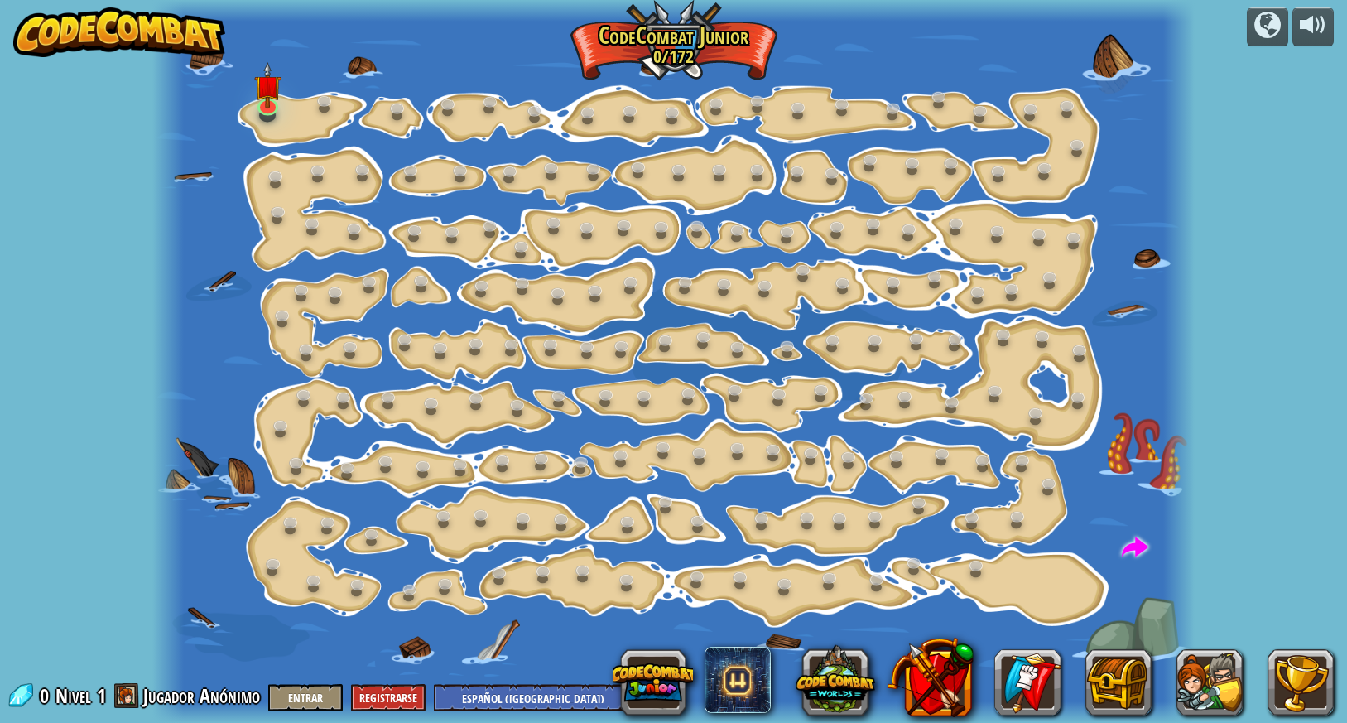
select select "es-419"
click at [269, 108] on img at bounding box center [267, 85] width 27 height 46
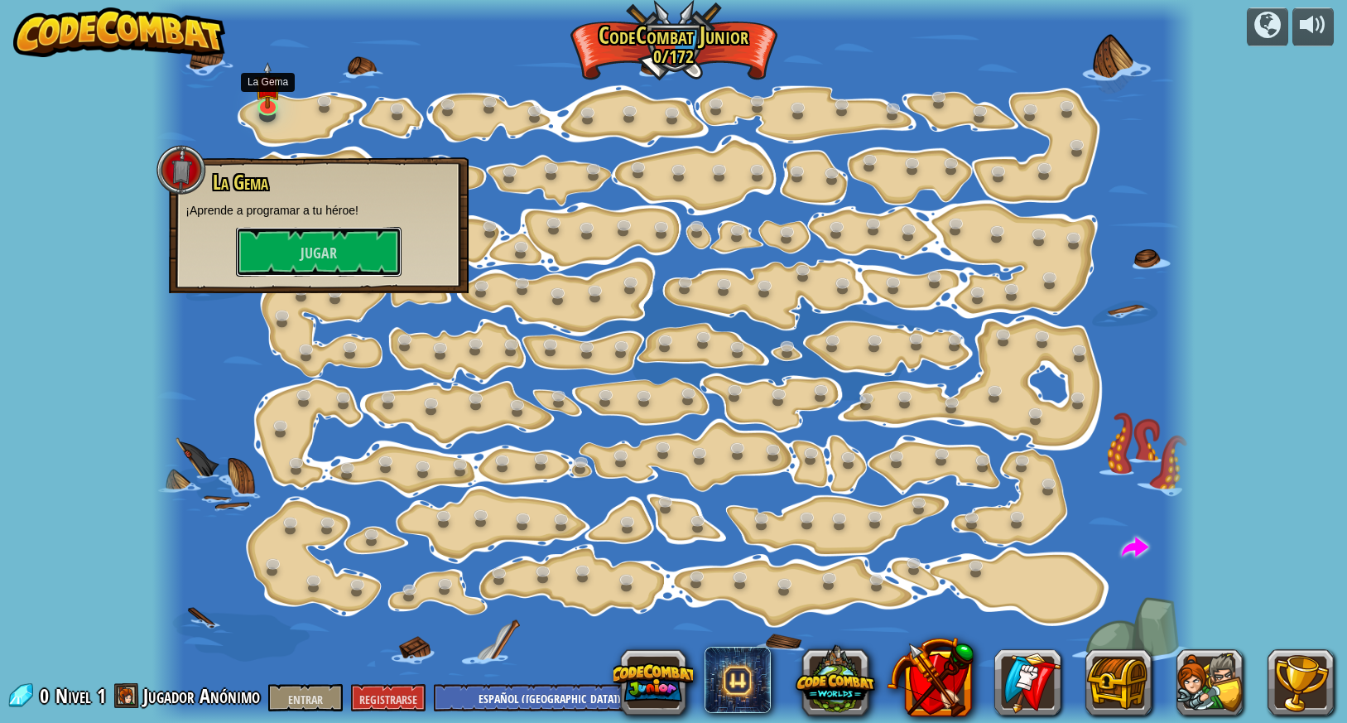
click at [256, 254] on button "Jugar" at bounding box center [319, 252] width 166 height 50
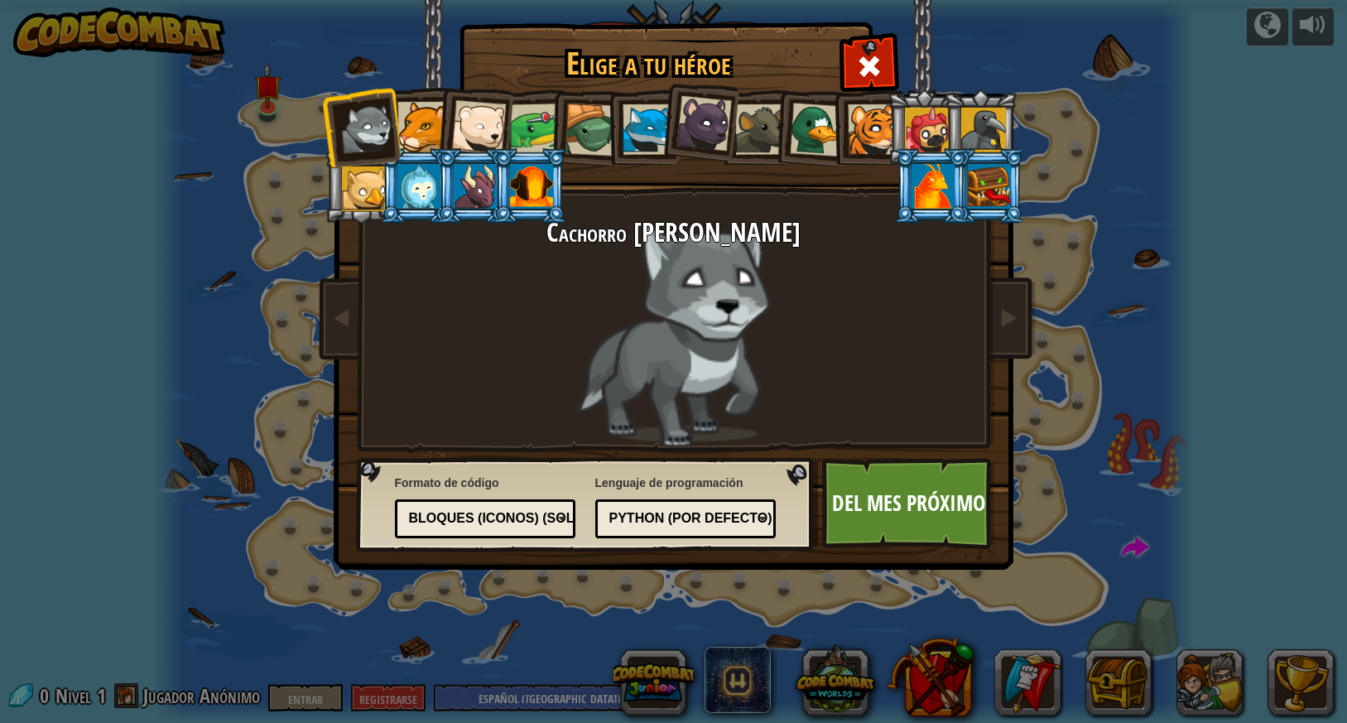
click at [870, 516] on font "Del mes próximo" at bounding box center [908, 503] width 153 height 30
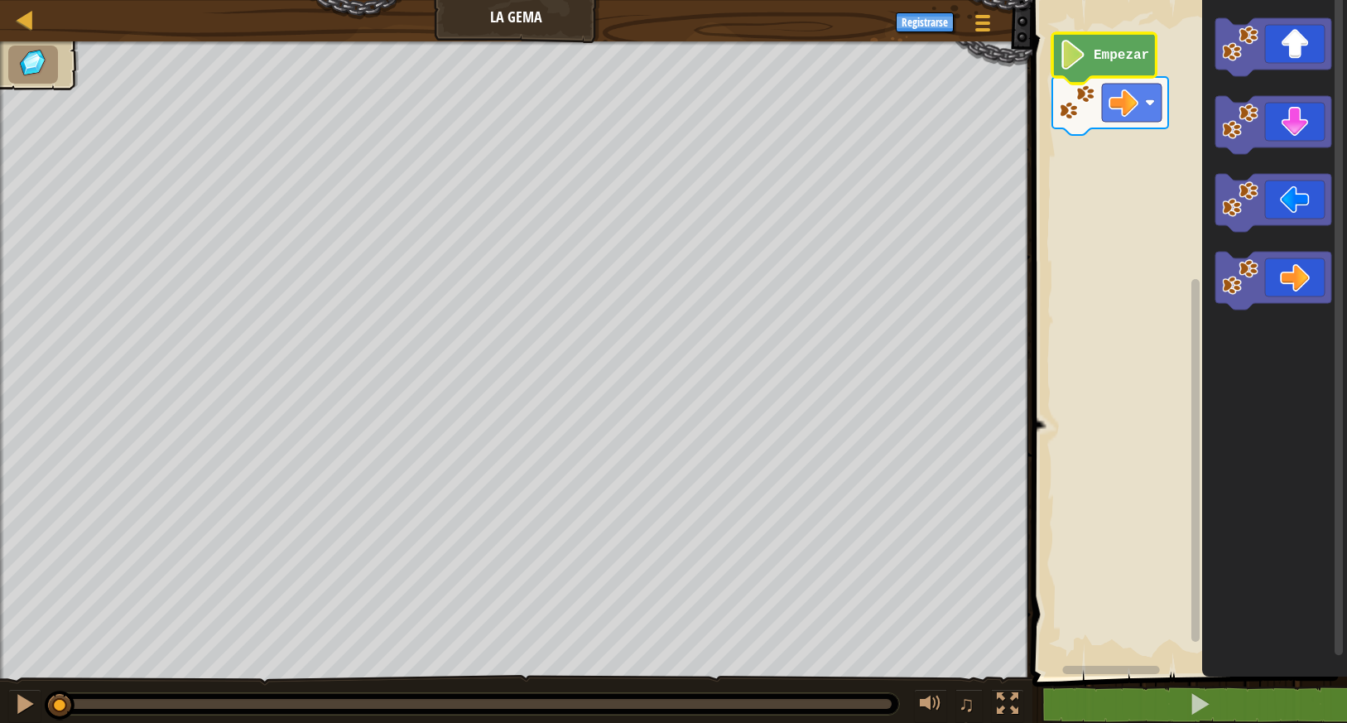
click at [1114, 59] on text "Empezar" at bounding box center [1120, 55] width 55 height 15
click at [1124, 67] on icon "Espacio de trabajo de Blockly" at bounding box center [1103, 58] width 103 height 50
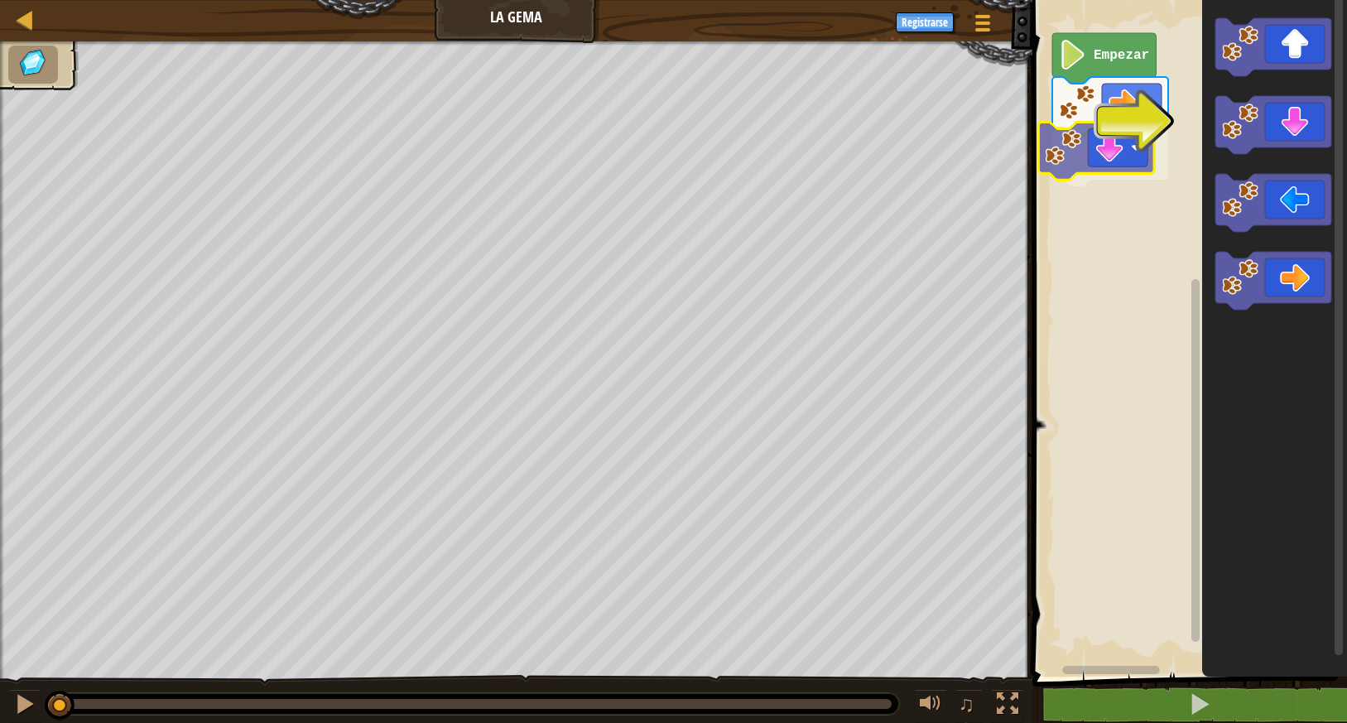
click at [1094, 156] on div "Empezar" at bounding box center [1186, 334] width 319 height 684
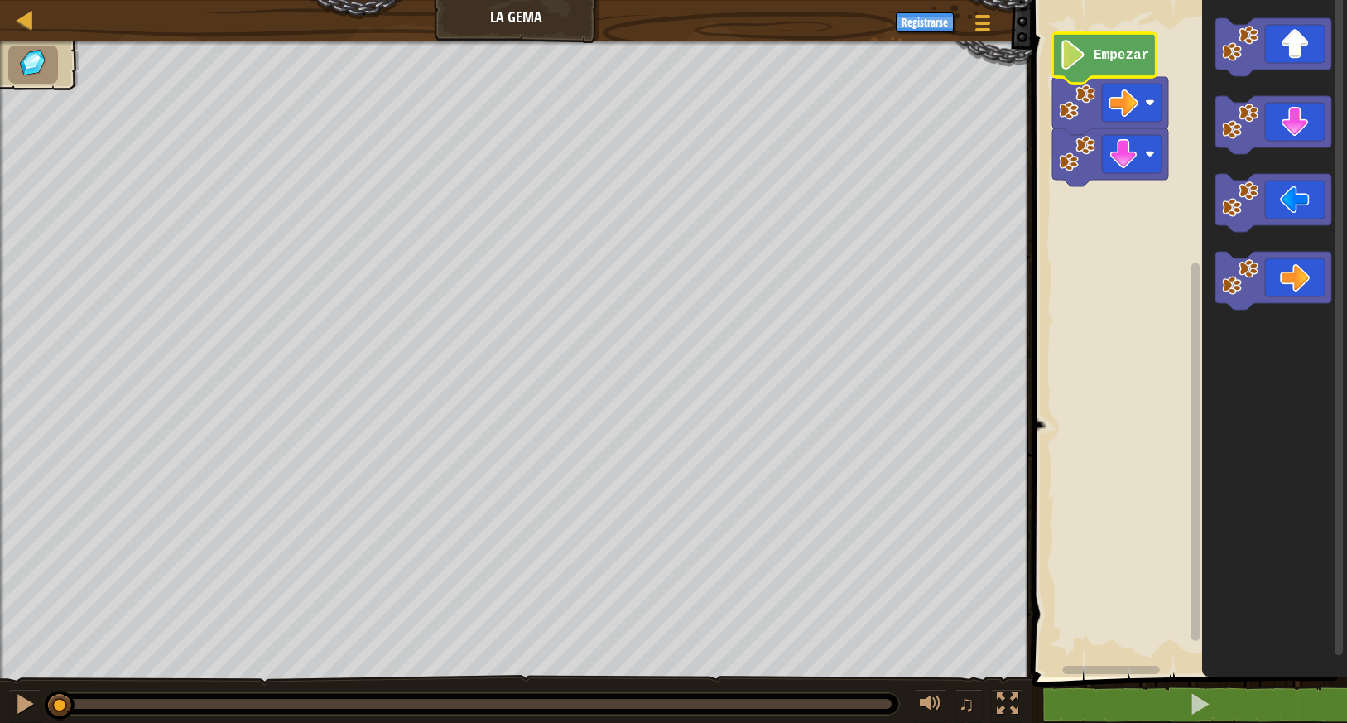
click at [1091, 70] on icon "Espacio de trabajo de Blockly" at bounding box center [1103, 58] width 103 height 50
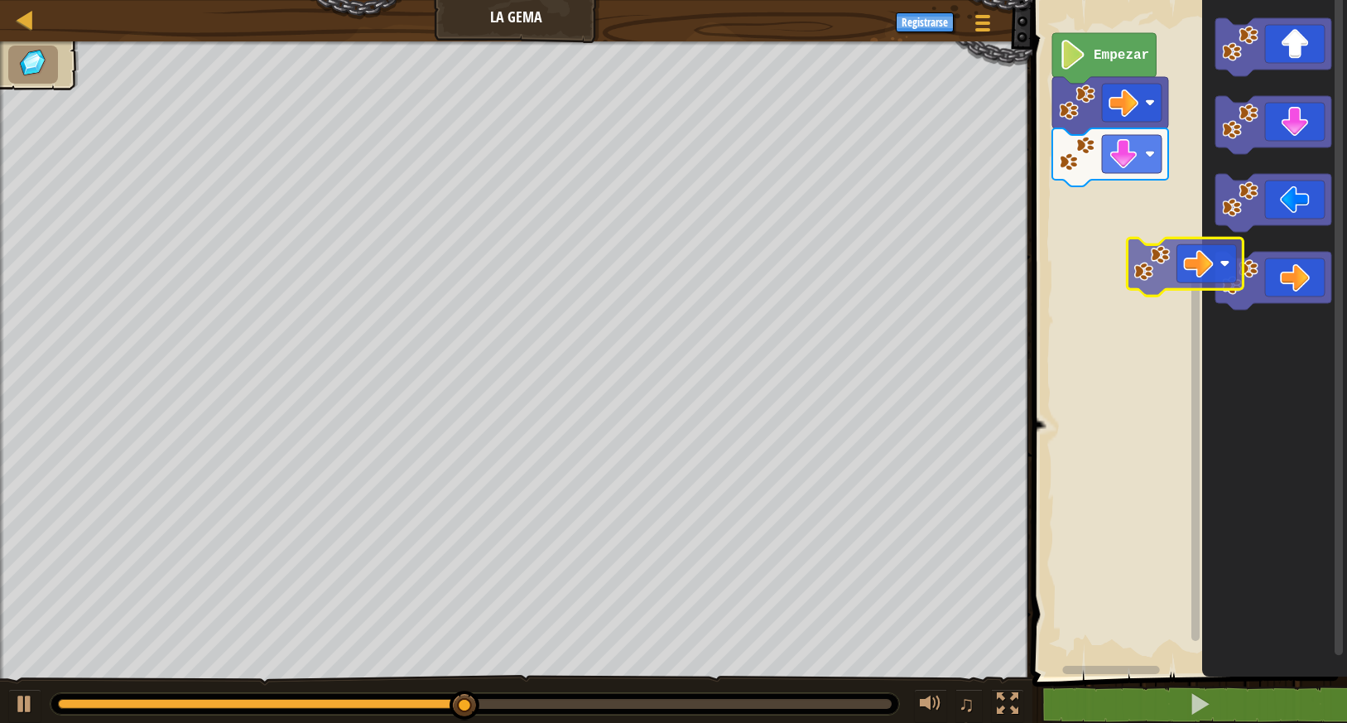
click at [1165, 274] on div "Empezar" at bounding box center [1186, 334] width 319 height 684
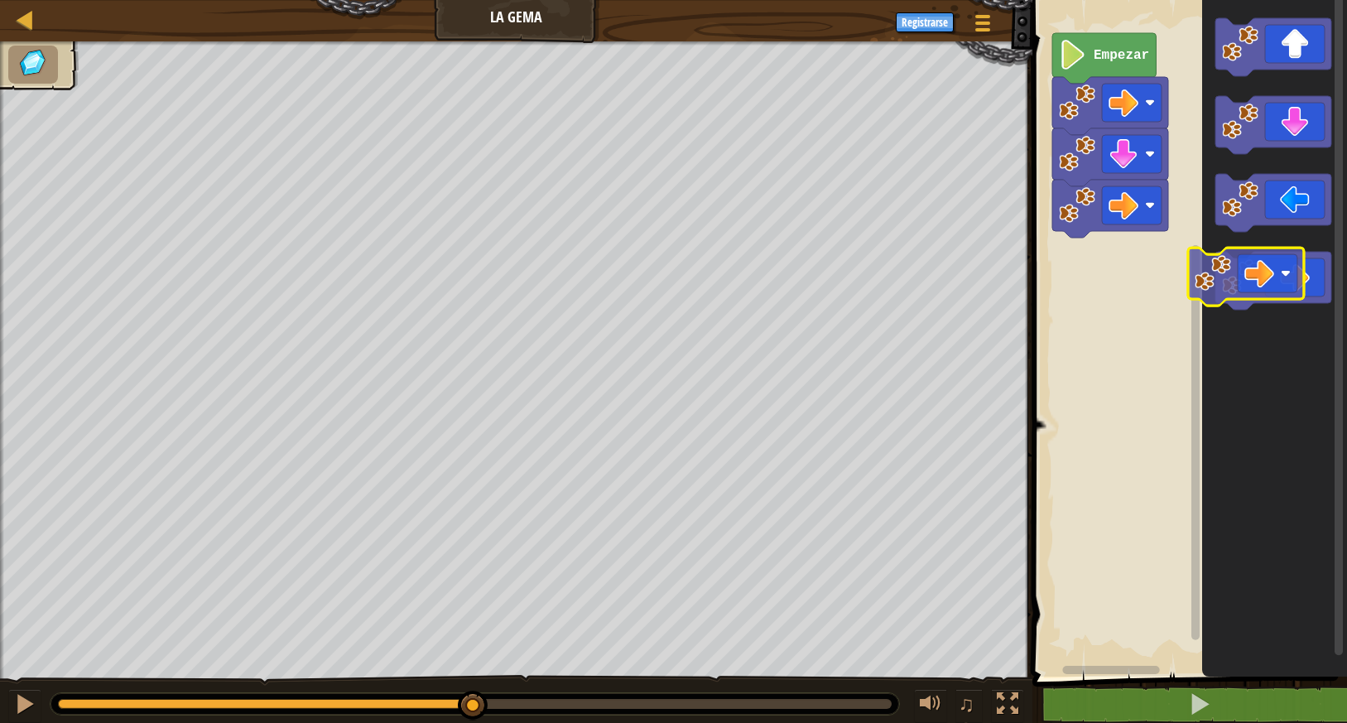
click at [1181, 274] on div "Empezar" at bounding box center [1186, 334] width 319 height 684
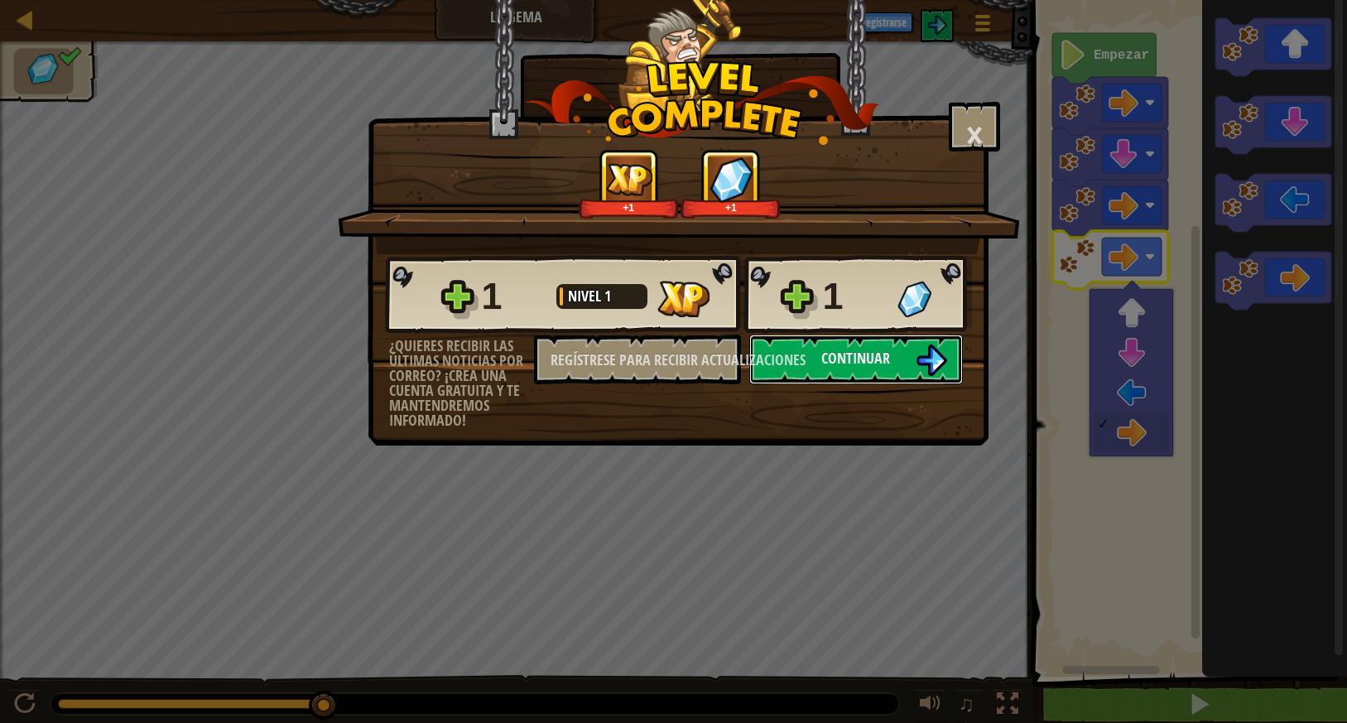
click at [910, 372] on button "Continuar" at bounding box center [856, 359] width 214 height 50
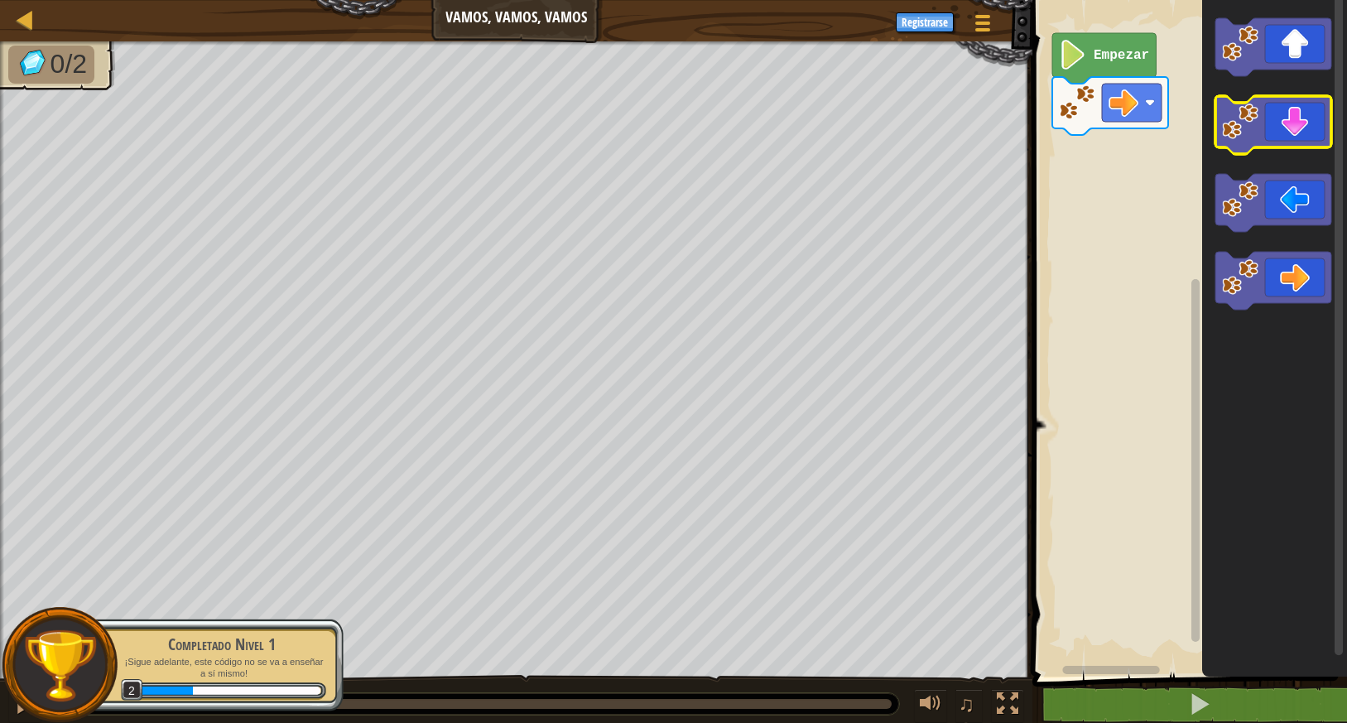
click at [1251, 122] on g "Espacio de trabajo de Blockly" at bounding box center [1273, 163] width 116 height 291
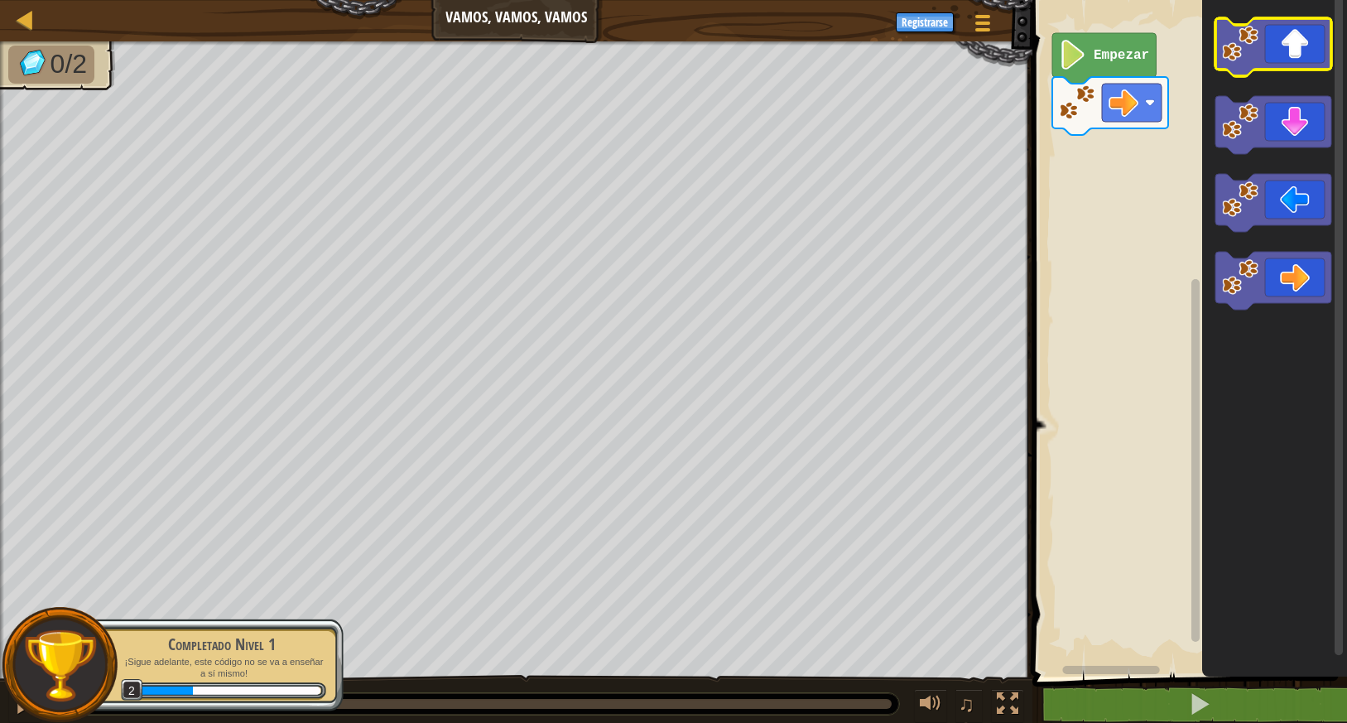
click at [1233, 57] on image "Espacio de trabajo de Blockly" at bounding box center [1240, 44] width 36 height 36
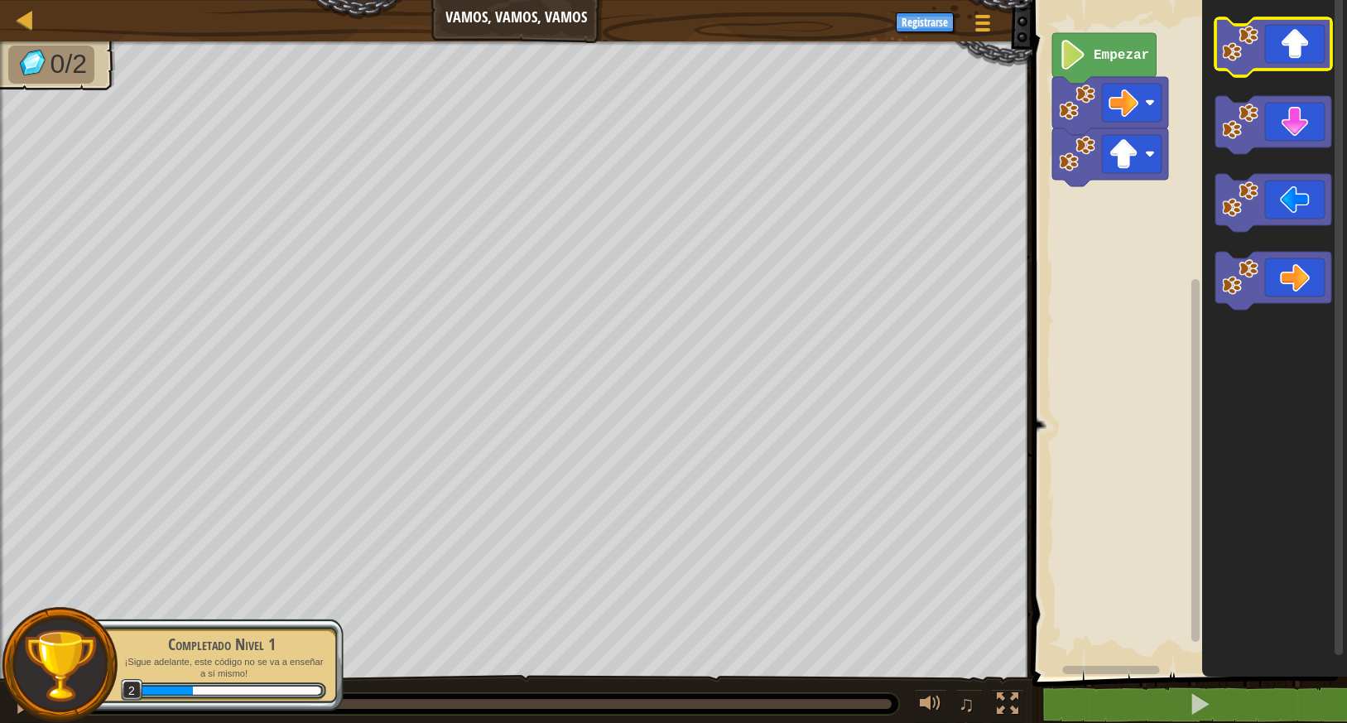
click at [1233, 57] on image "Espacio de trabajo de Blockly" at bounding box center [1240, 44] width 36 height 36
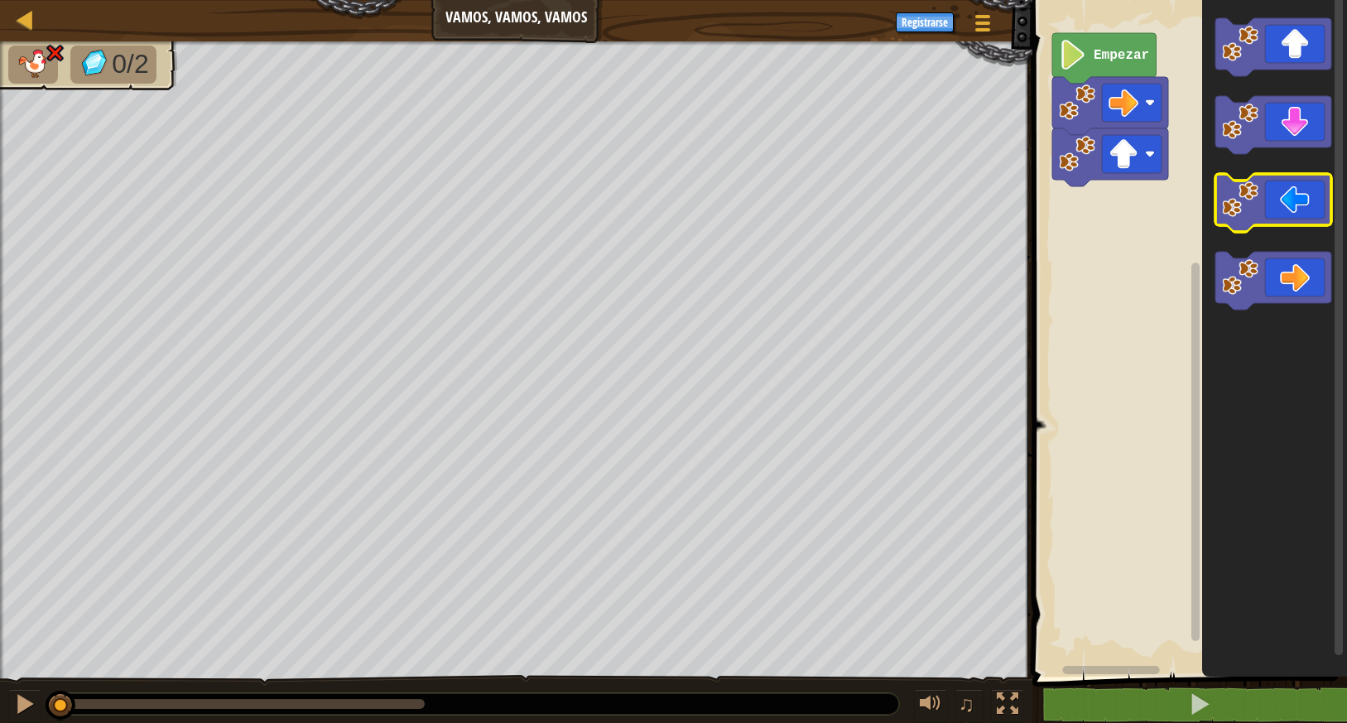
click at [1243, 289] on image "Espacio de trabajo de Blockly" at bounding box center [1240, 277] width 36 height 36
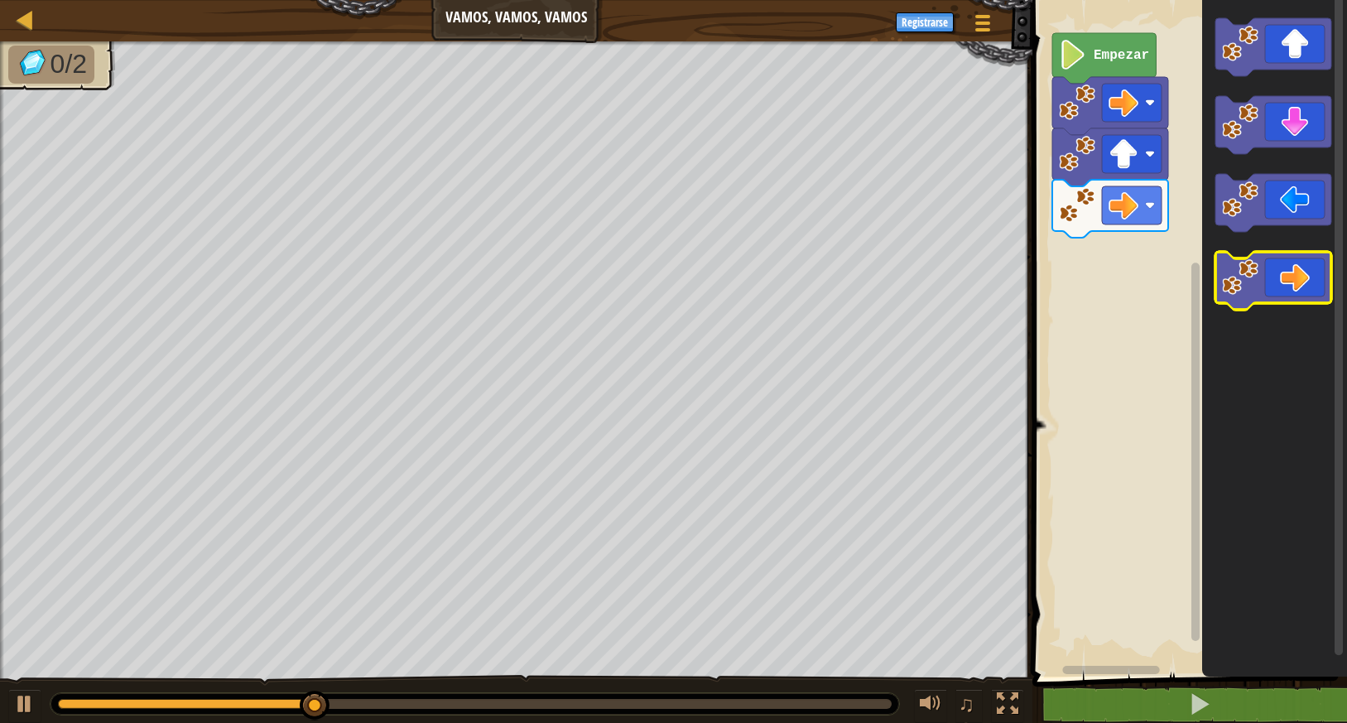
click at [1243, 289] on image "Espacio de trabajo de Blockly" at bounding box center [1240, 277] width 36 height 36
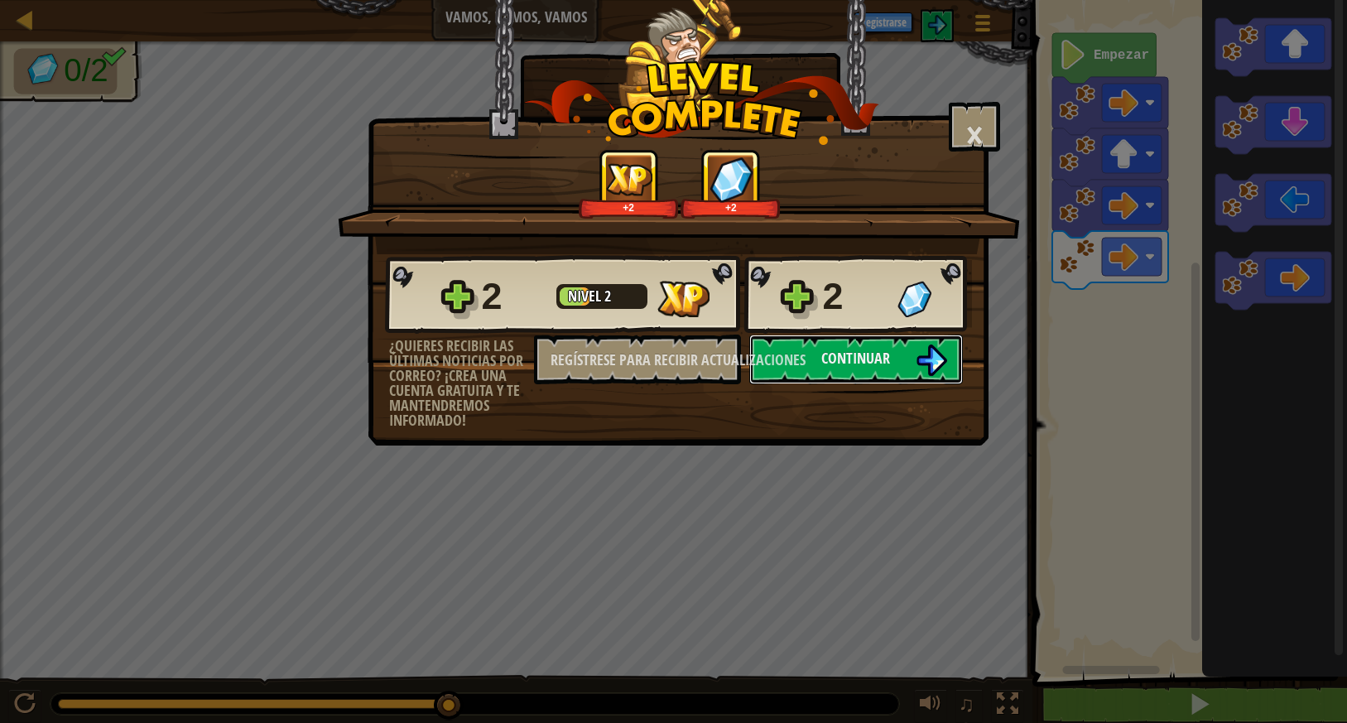
click at [896, 373] on button "Continuar" at bounding box center [856, 359] width 214 height 50
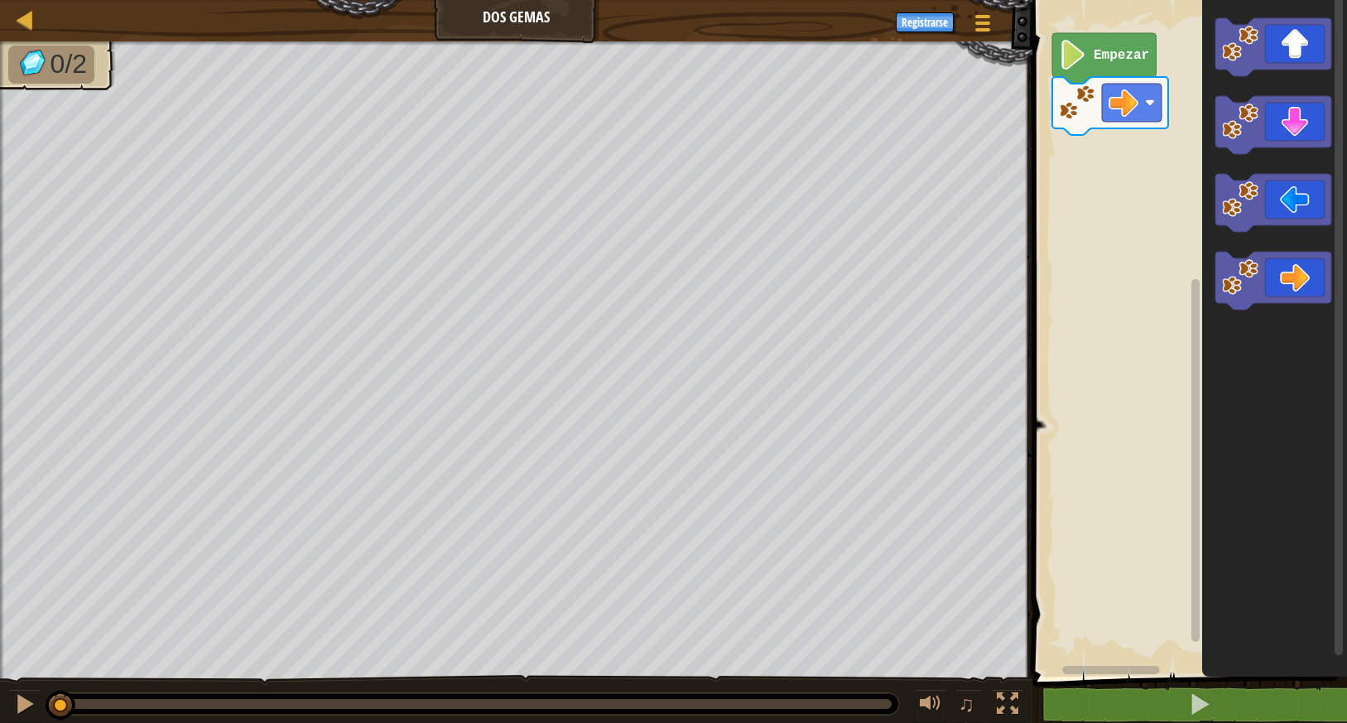
click at [1294, 286] on icon "Espacio de trabajo de Blockly" at bounding box center [1273, 281] width 116 height 58
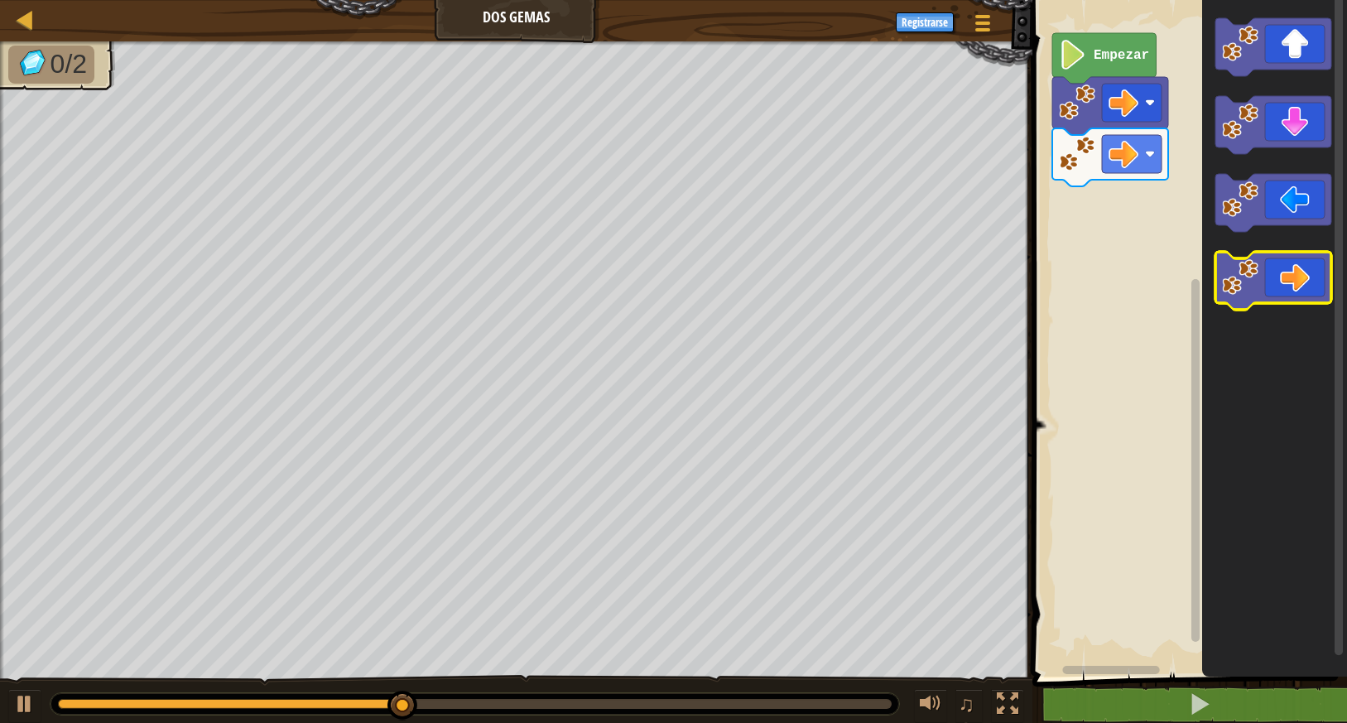
click at [1294, 286] on icon "Espacio de trabajo de Blockly" at bounding box center [1273, 281] width 116 height 58
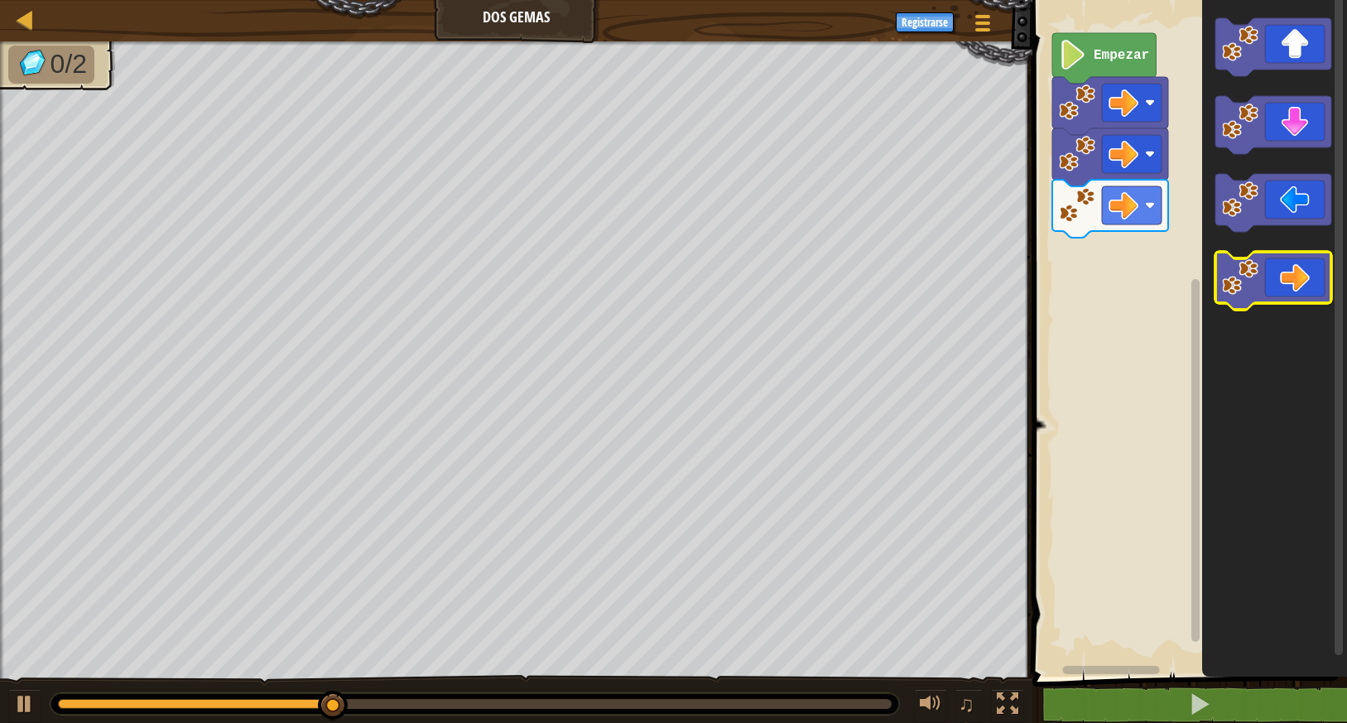
click at [1250, 68] on icon "Espacio de trabajo de Blockly" at bounding box center [1273, 47] width 116 height 58
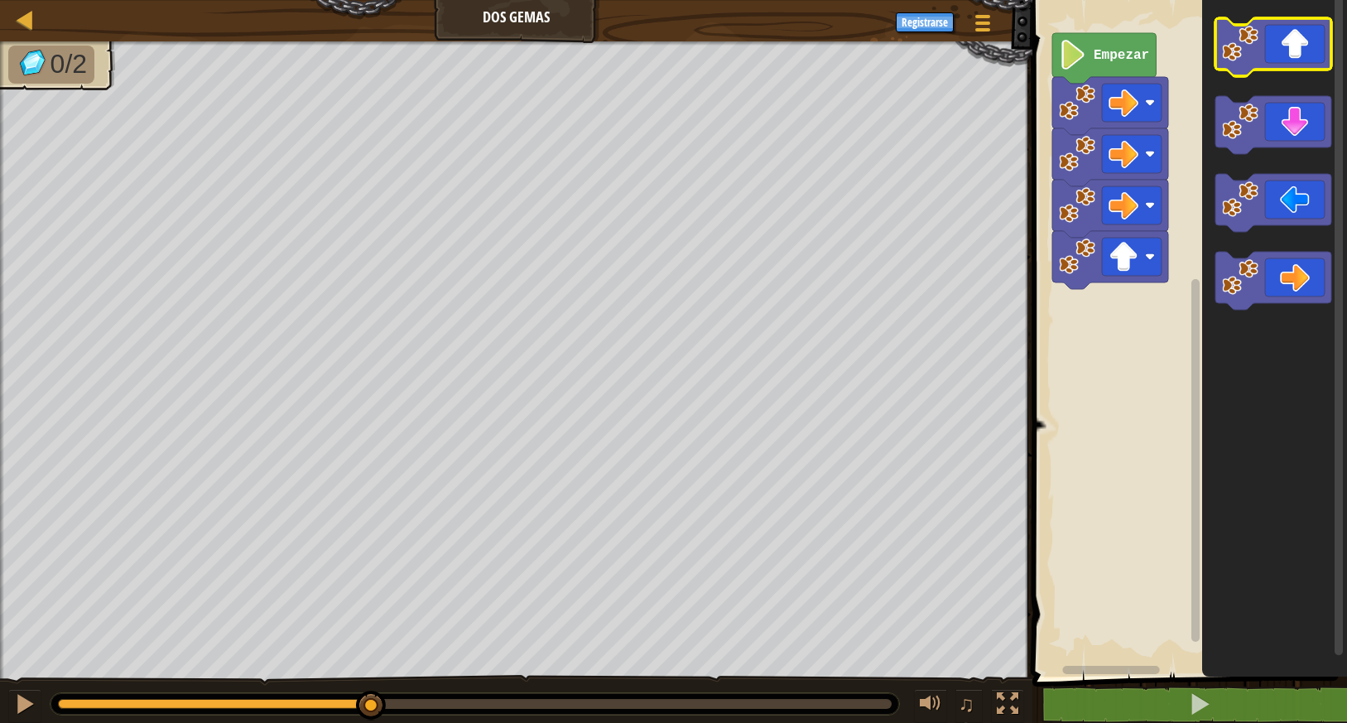
click at [1240, 123] on image "Espacio de trabajo de Blockly" at bounding box center [1240, 121] width 36 height 36
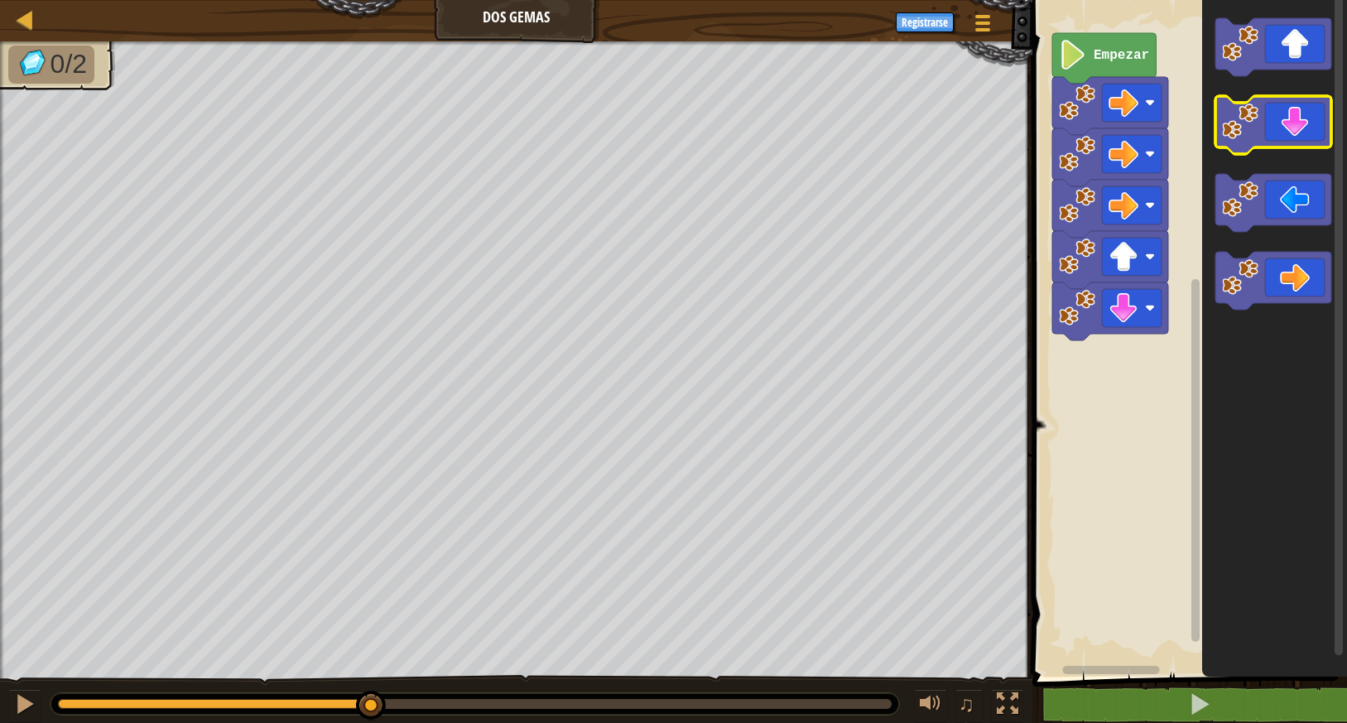
click at [1240, 123] on image "Espacio de trabajo de Blockly" at bounding box center [1240, 121] width 36 height 36
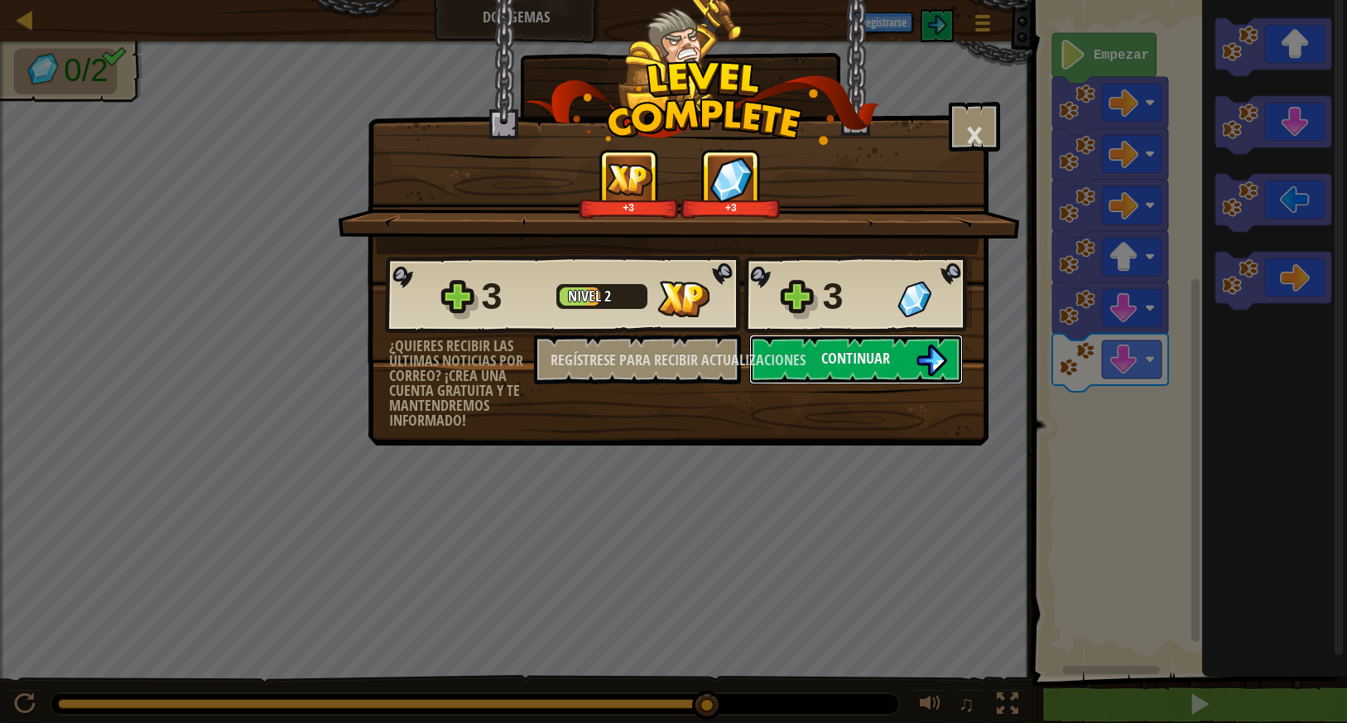
click at [874, 366] on font "Continuar" at bounding box center [855, 358] width 69 height 21
